Goal: Transaction & Acquisition: Purchase product/service

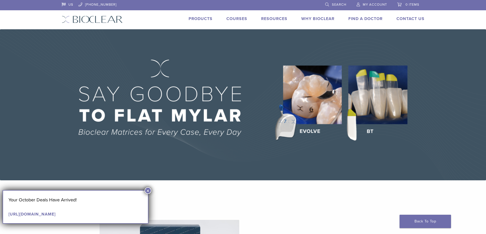
click at [149, 191] on button "×" at bounding box center [148, 191] width 7 height 7
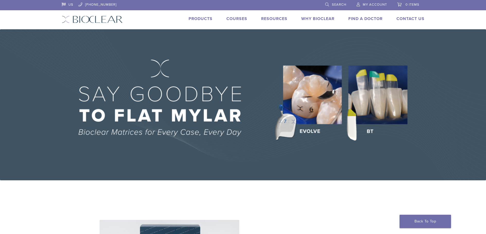
click at [205, 19] on link "Products" at bounding box center [201, 18] width 24 height 5
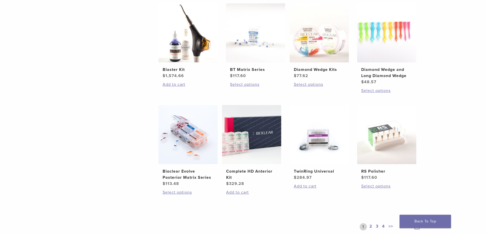
scroll to position [335, 0]
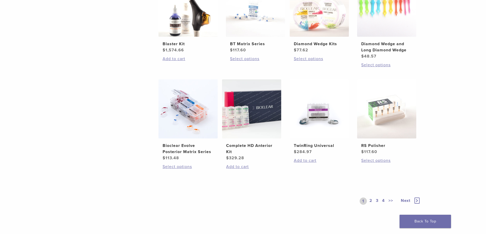
click at [371, 202] on link "2" at bounding box center [371, 201] width 5 height 7
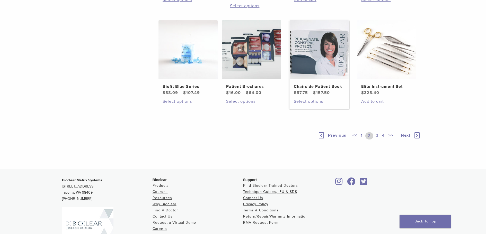
click at [318, 80] on img at bounding box center [319, 49] width 59 height 59
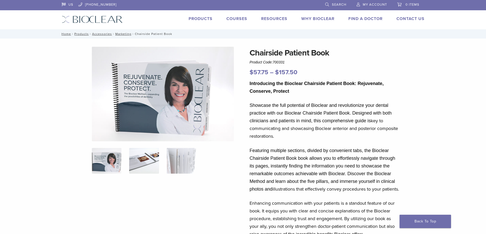
click at [155, 164] on img at bounding box center [144, 161] width 30 height 26
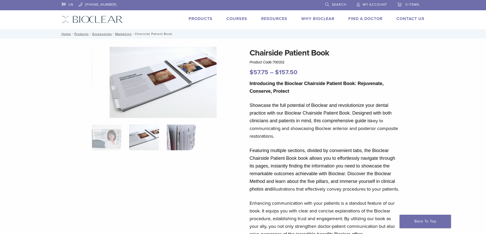
click at [184, 146] on img at bounding box center [182, 138] width 30 height 26
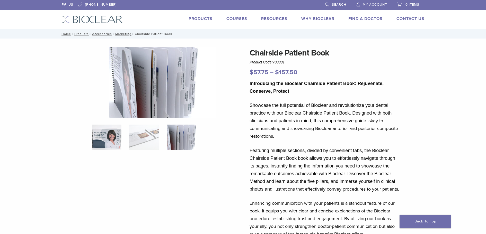
click at [112, 143] on img at bounding box center [107, 138] width 30 height 26
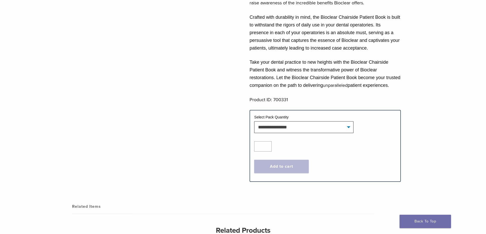
scroll to position [257, 0]
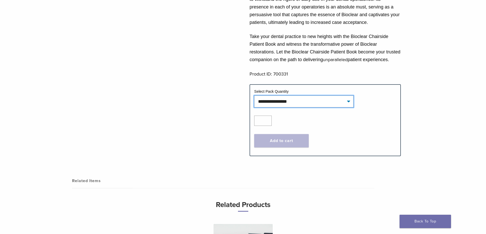
click at [320, 108] on select "**********" at bounding box center [303, 102] width 99 height 12
drag, startPoint x: 309, startPoint y: 113, endPoint x: 280, endPoint y: 120, distance: 29.6
click at [308, 108] on select "**********" at bounding box center [303, 102] width 99 height 12
